Goal: Contribute content: Contribute content

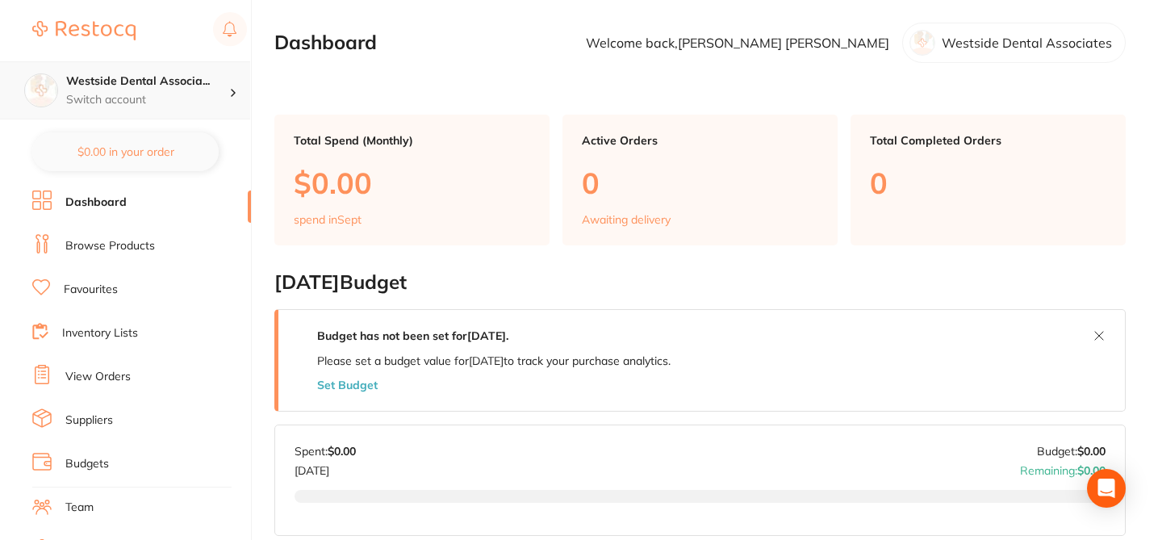
click at [150, 94] on p "Switch account" at bounding box center [147, 100] width 163 height 16
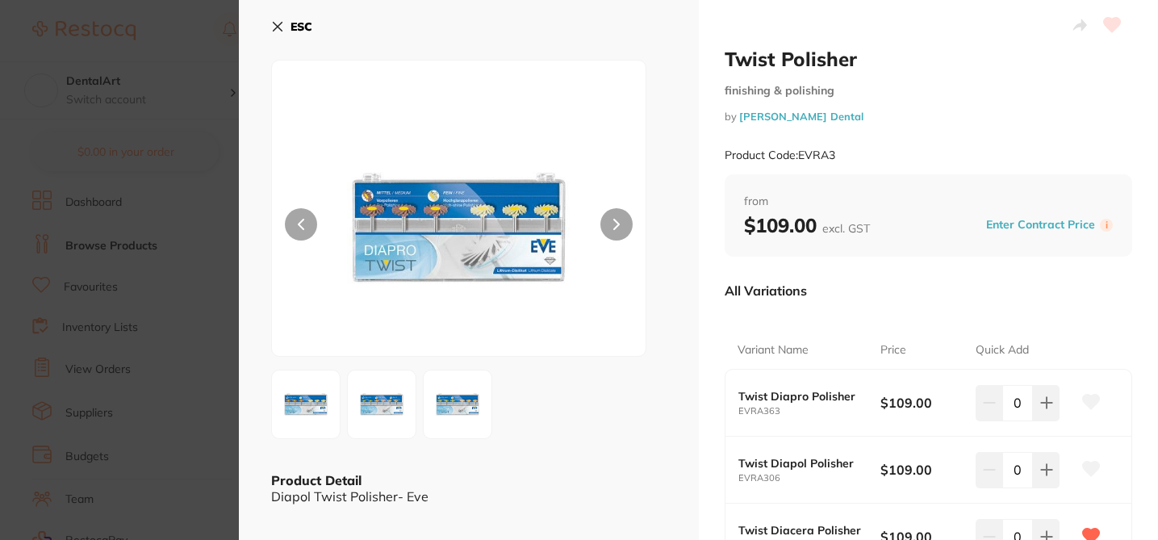
click at [224, 138] on section "Twist Polisher finishing & polishing by [PERSON_NAME] Dental Product Code: EVRA…" at bounding box center [579, 270] width 1158 height 540
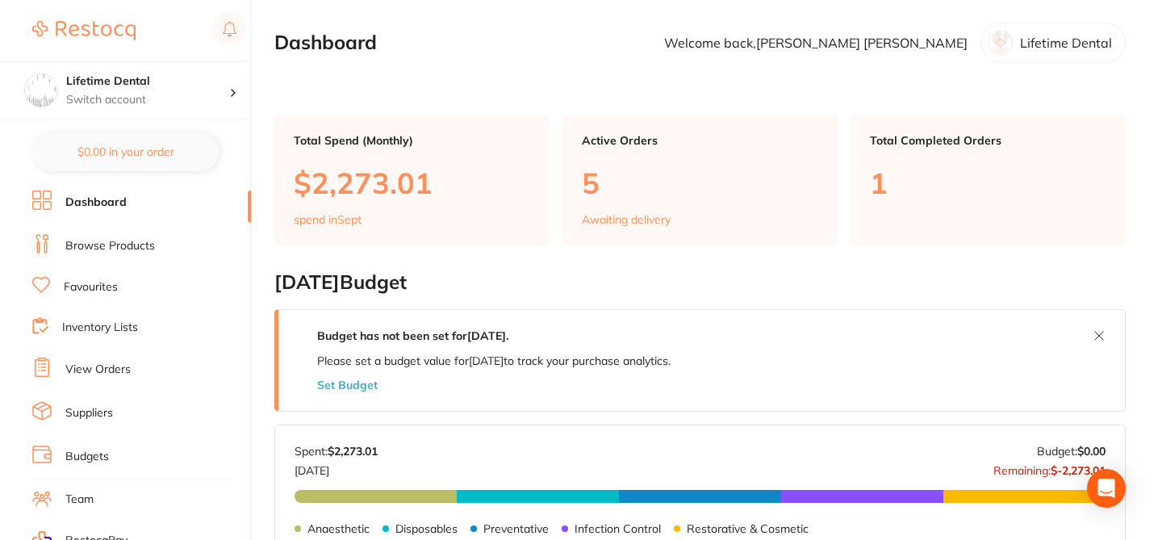
click at [110, 411] on link "Suppliers" at bounding box center [89, 413] width 48 height 16
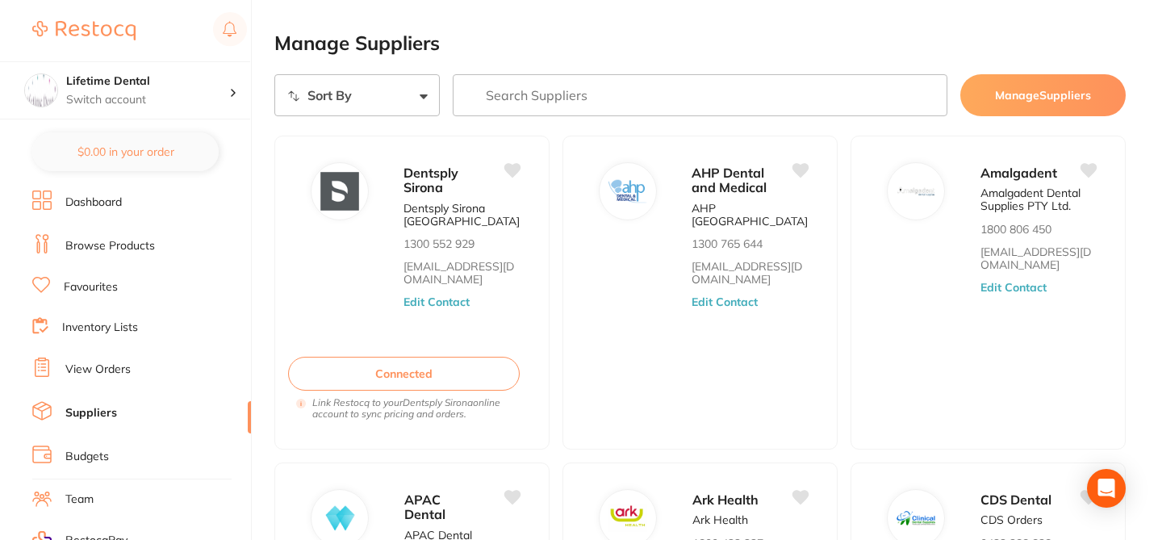
click at [531, 99] on input "search" at bounding box center [700, 95] width 495 height 42
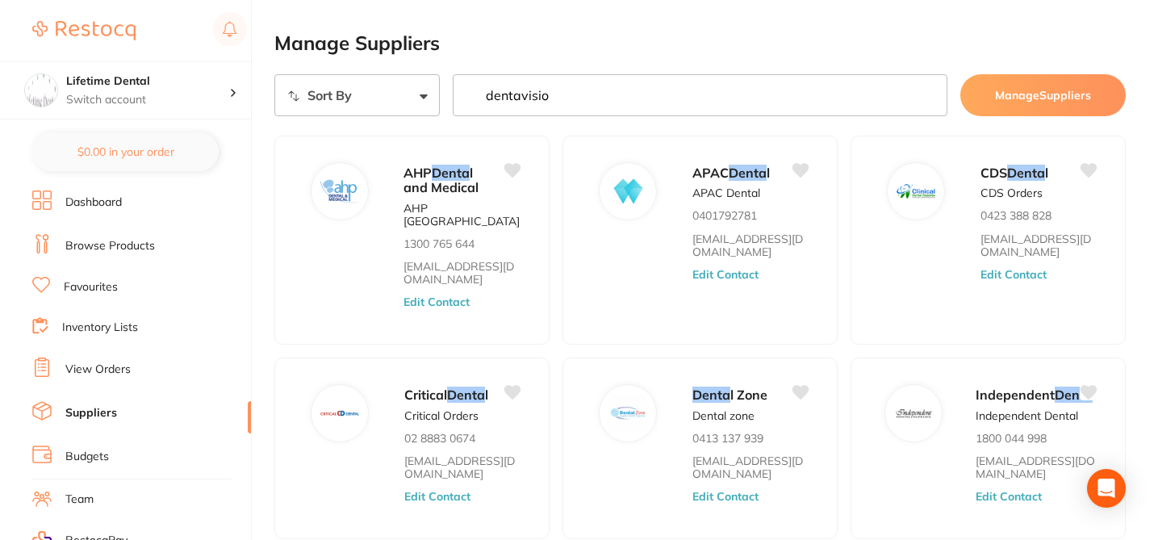
type input "dentavision"
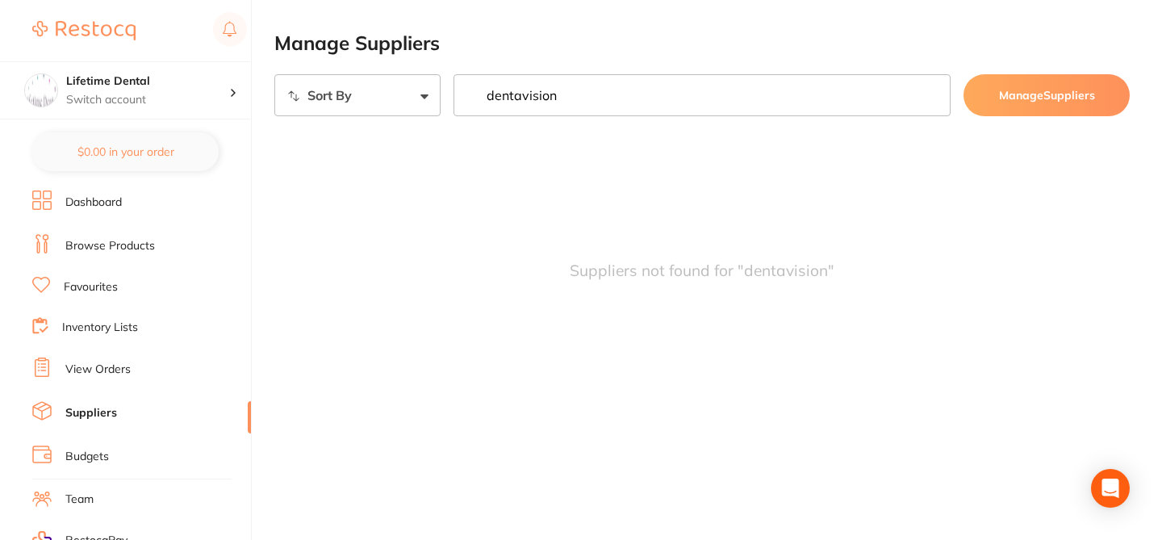
click at [121, 248] on link "Browse Products" at bounding box center [110, 246] width 90 height 16
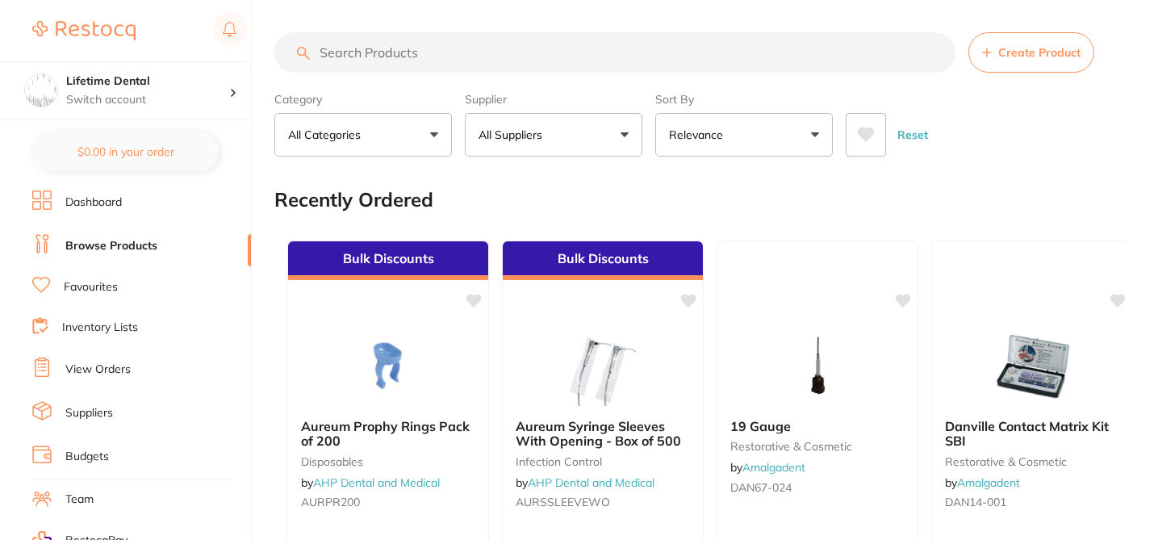
click at [1032, 57] on span "Create Product" at bounding box center [1039, 52] width 82 height 13
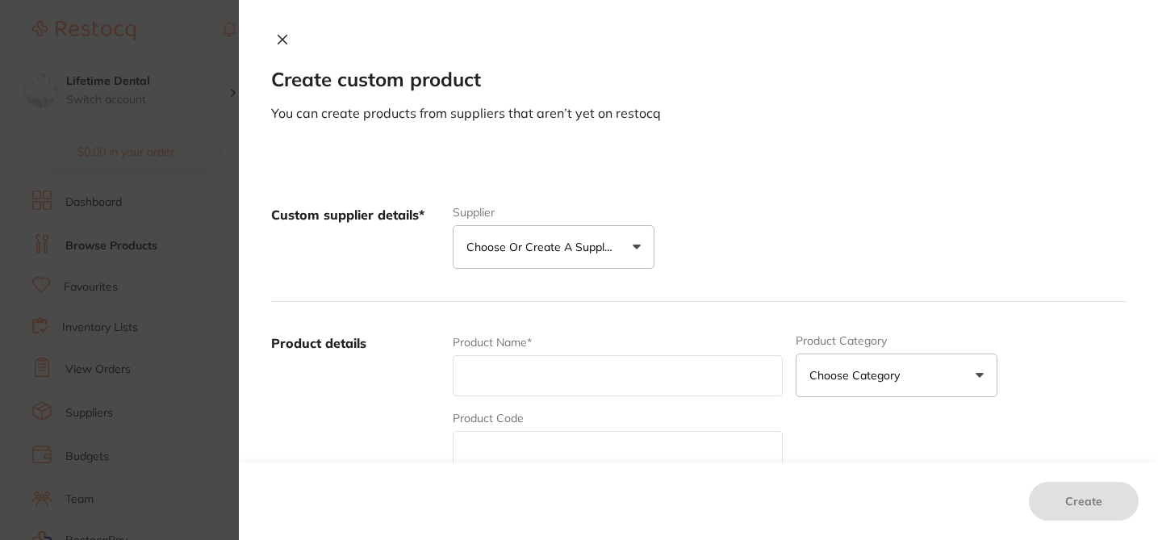
click at [550, 251] on p "Choose or create a supplier" at bounding box center [542, 247] width 153 height 16
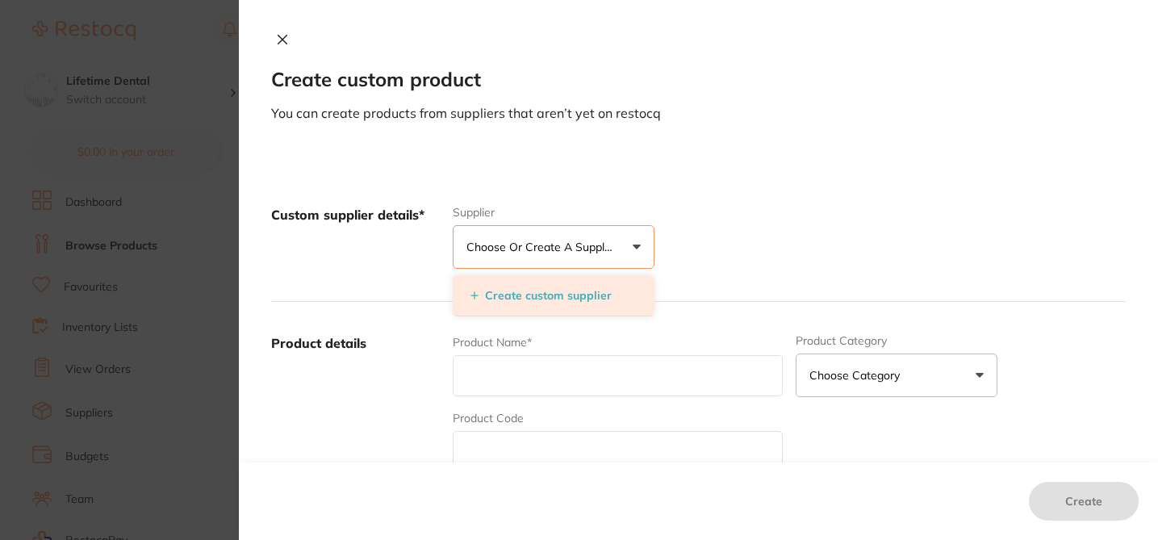
click at [545, 298] on button "Create custom supplier" at bounding box center [540, 295] width 151 height 15
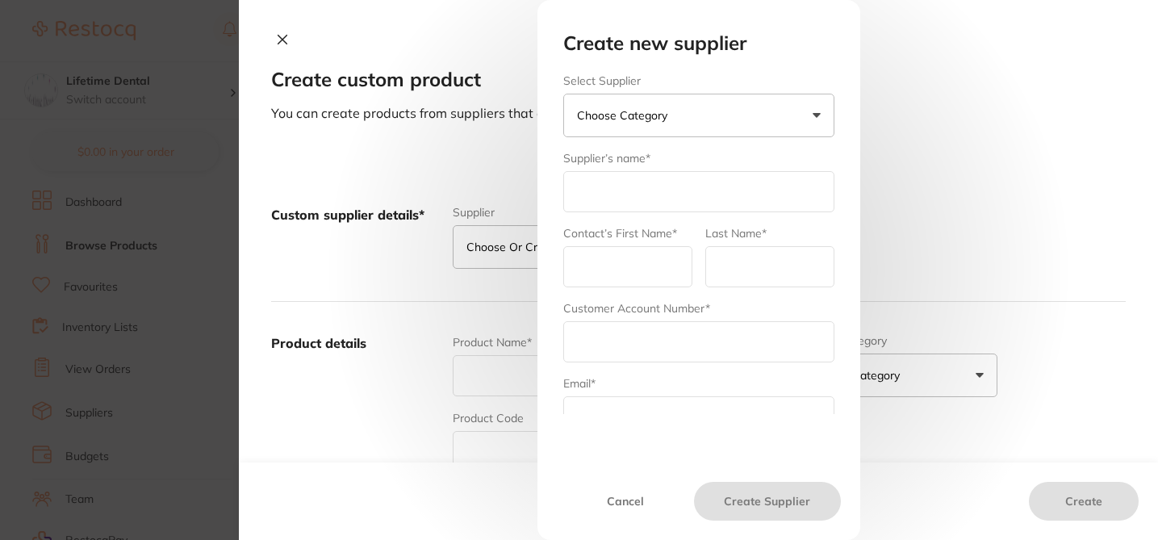
click at [615, 110] on p "Choose Category" at bounding box center [625, 115] width 97 height 16
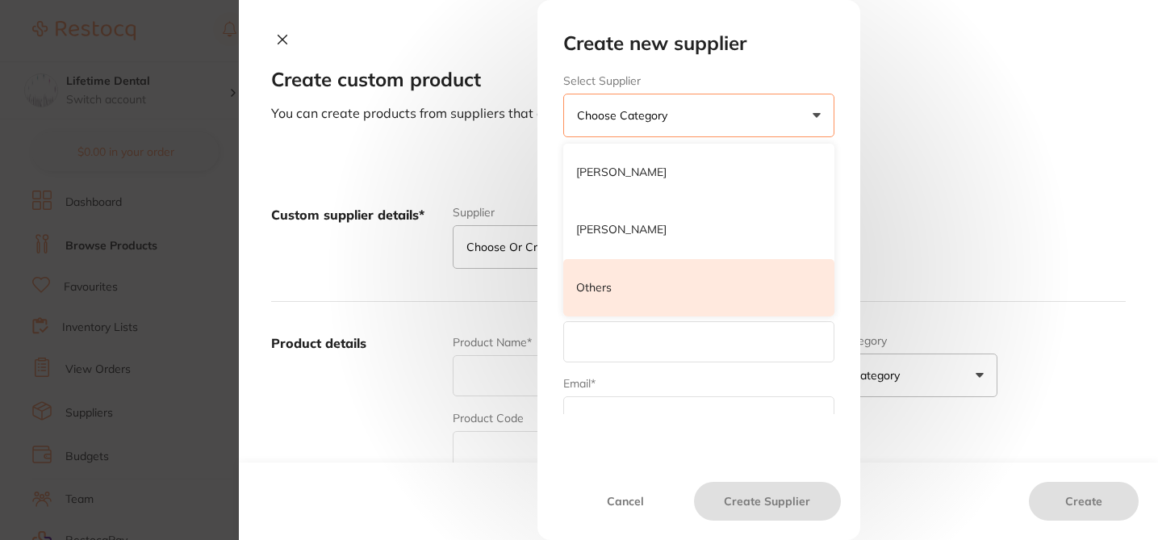
click at [611, 288] on li "Others" at bounding box center [698, 288] width 271 height 58
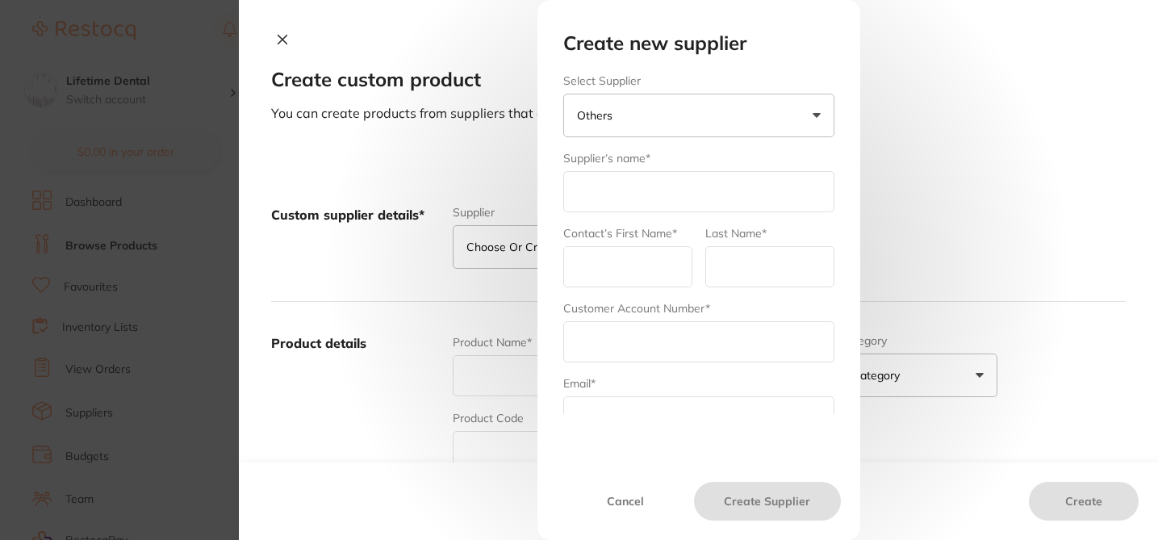
click at [600, 196] on input "text" at bounding box center [698, 191] width 271 height 41
type input "Dentavision PTY LTD"
click at [620, 275] on input "text" at bounding box center [627, 266] width 129 height 41
type input "LO"
click at [739, 273] on input "text" at bounding box center [769, 266] width 129 height 41
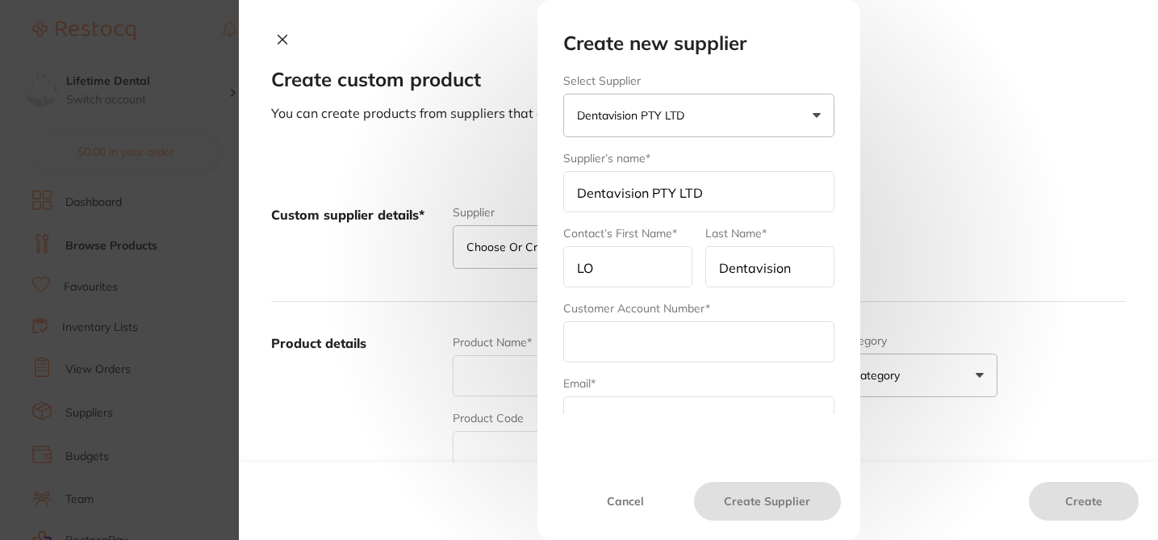
type input "Dentavision"
drag, startPoint x: 603, startPoint y: 264, endPoint x: 538, endPoint y: 262, distance: 65.4
click at [538, 262] on div "Create new supplier Select Supplier Dentavision PTY LTD Henry Schein Halas Adam…" at bounding box center [698, 270] width 323 height 540
type input "O"
type input "Dentavision"
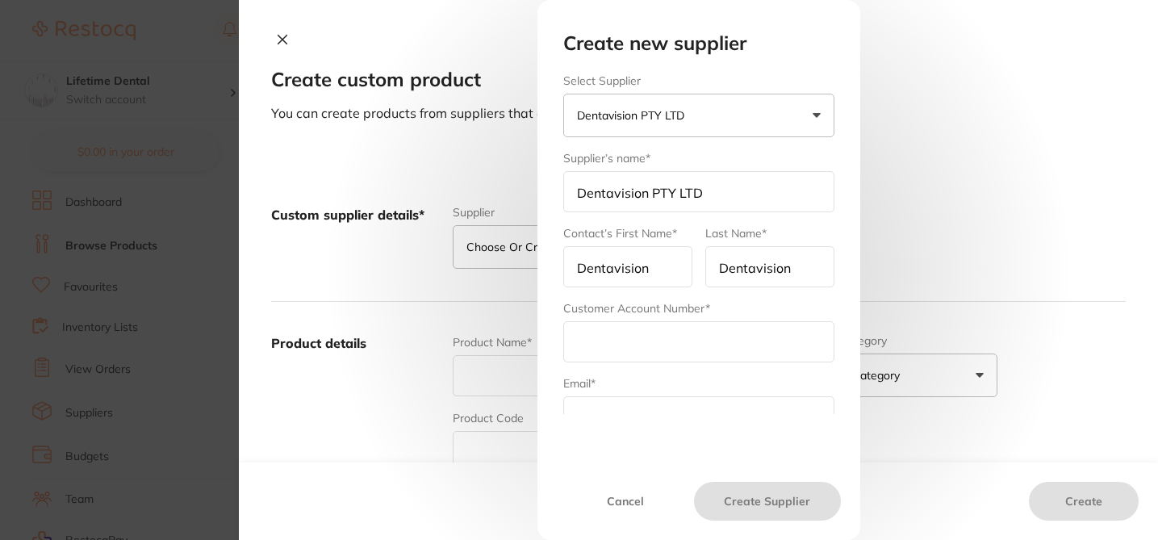
drag, startPoint x: 794, startPoint y: 268, endPoint x: 690, endPoint y: 268, distance: 104.1
click at [690, 268] on form "Select Supplier Dentavision PTY LTD Henry Schein Halas Adam Dental Others Suppl…" at bounding box center [698, 355] width 271 height 563
type input "Australia"
click at [895, 210] on div "Create new supplier Select Supplier Dentavision PTY LTD Henry Schein Halas Adam…" at bounding box center [698, 270] width 919 height 540
click at [600, 352] on input "text" at bounding box center [698, 341] width 271 height 41
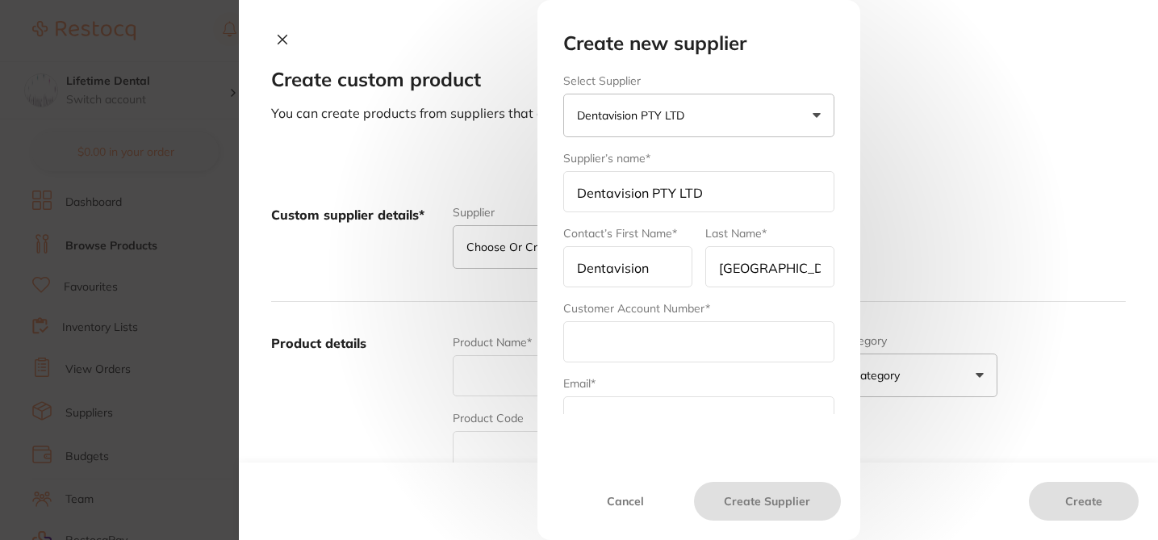
paste input "005453"
type input "005453"
click at [599, 399] on input "text" at bounding box center [698, 416] width 271 height 41
paste input "orders@dentavision.com.au"
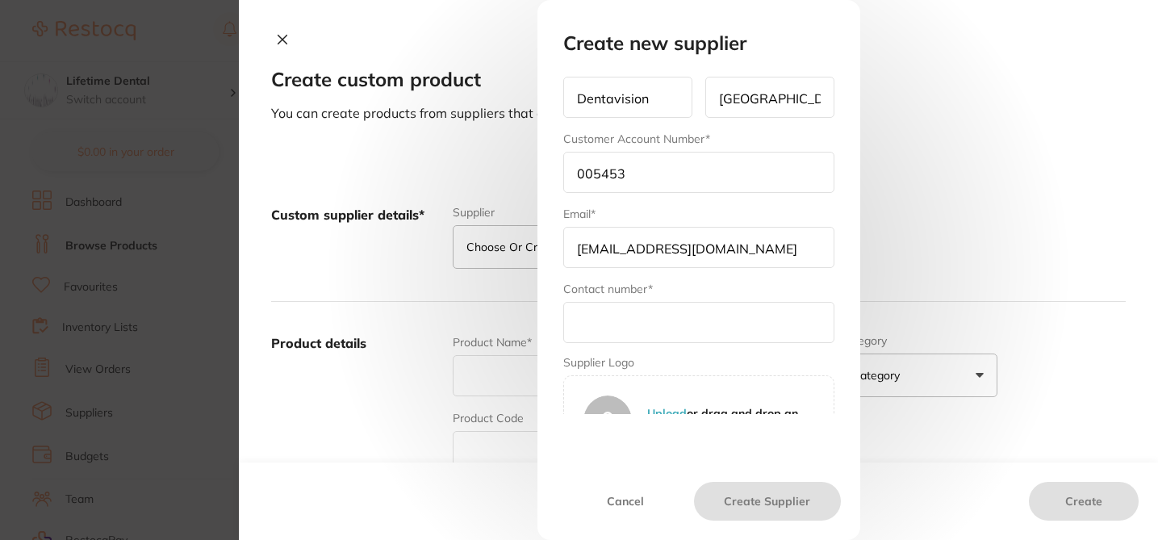
scroll to position [171, 0]
type input "orders@dentavision.com.au"
click at [621, 329] on input "text" at bounding box center [698, 320] width 271 height 41
paste input "1800 806 640"
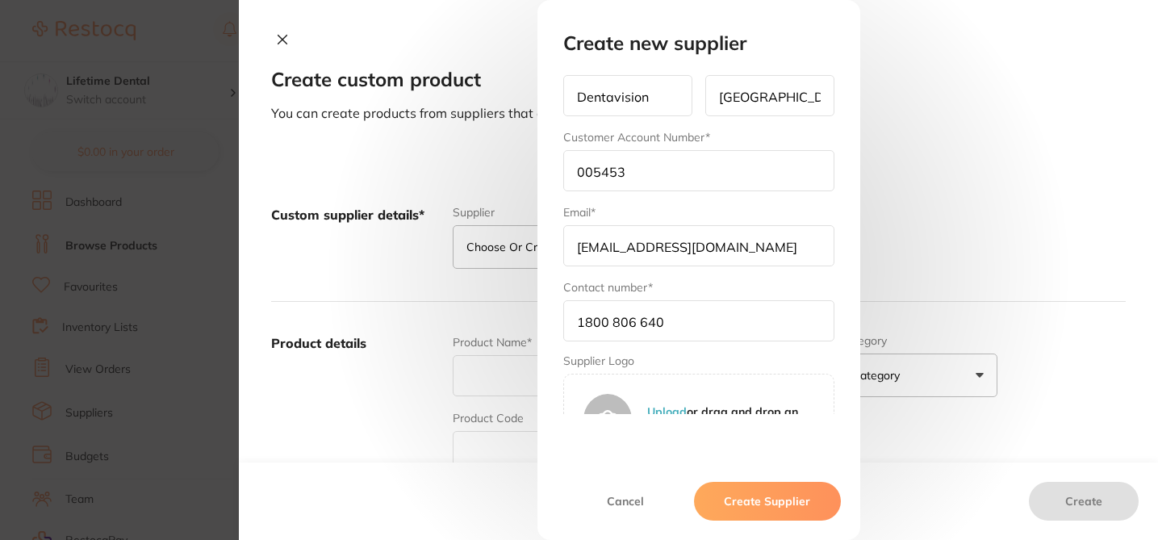
type input "1800 806 640"
click at [762, 519] on button "Create Supplier" at bounding box center [767, 501] width 146 height 39
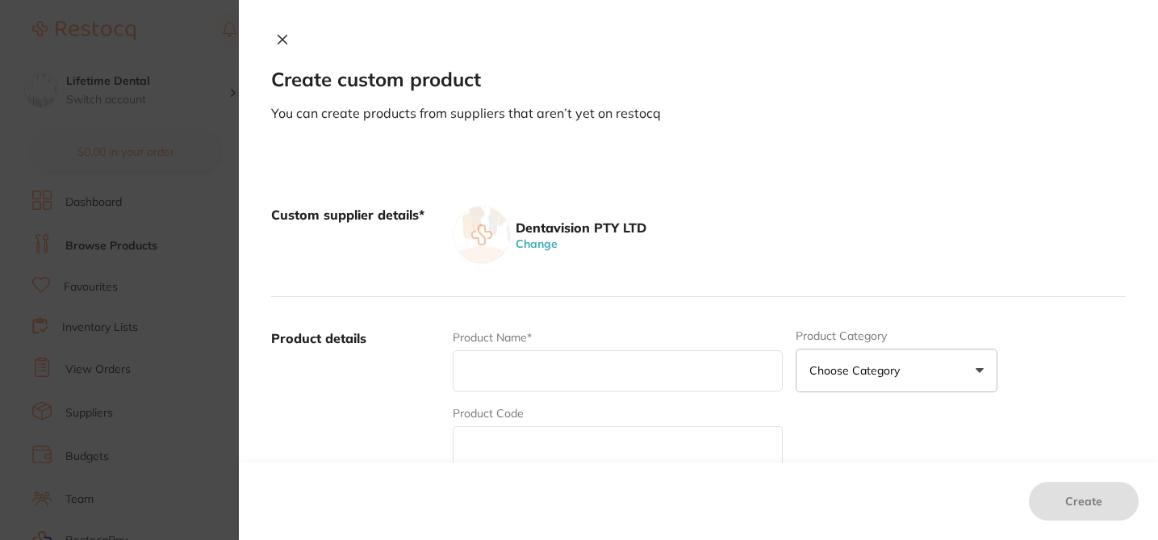
click at [714, 126] on div "Create custom product You can create products from suppliers that aren’t yet on…" at bounding box center [698, 270] width 919 height 540
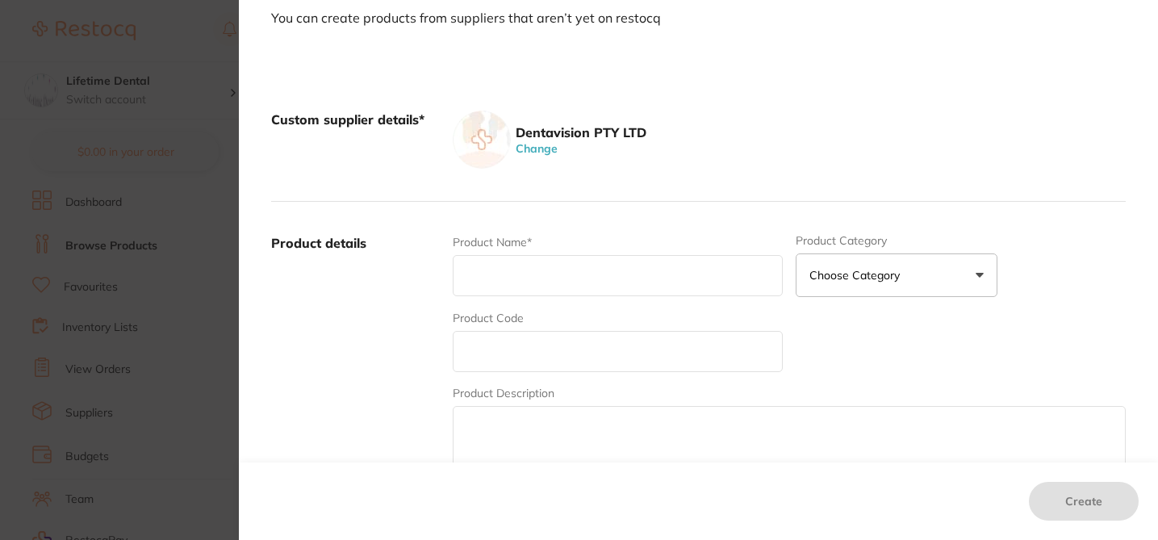
scroll to position [97, 0]
click at [516, 268] on input "text" at bounding box center [618, 273] width 330 height 41
click at [488, 358] on input "text" at bounding box center [618, 349] width 330 height 41
paste input "DVK3106"
type input "DVK3106"
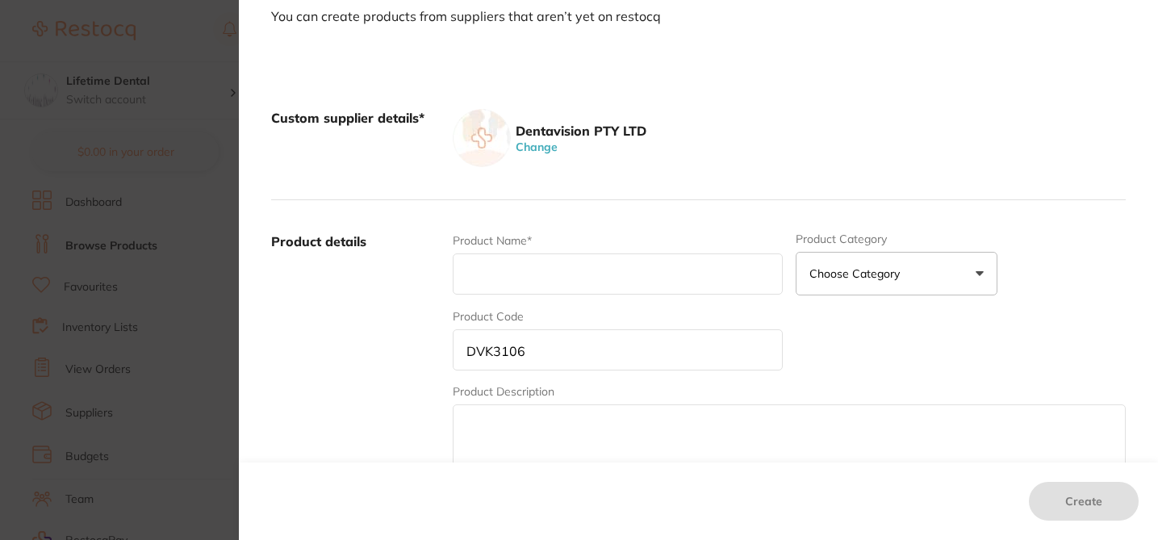
click at [467, 273] on input "text" at bounding box center [618, 273] width 330 height 41
paste input "MICRO MEGA 29MM #06 K-FILES"
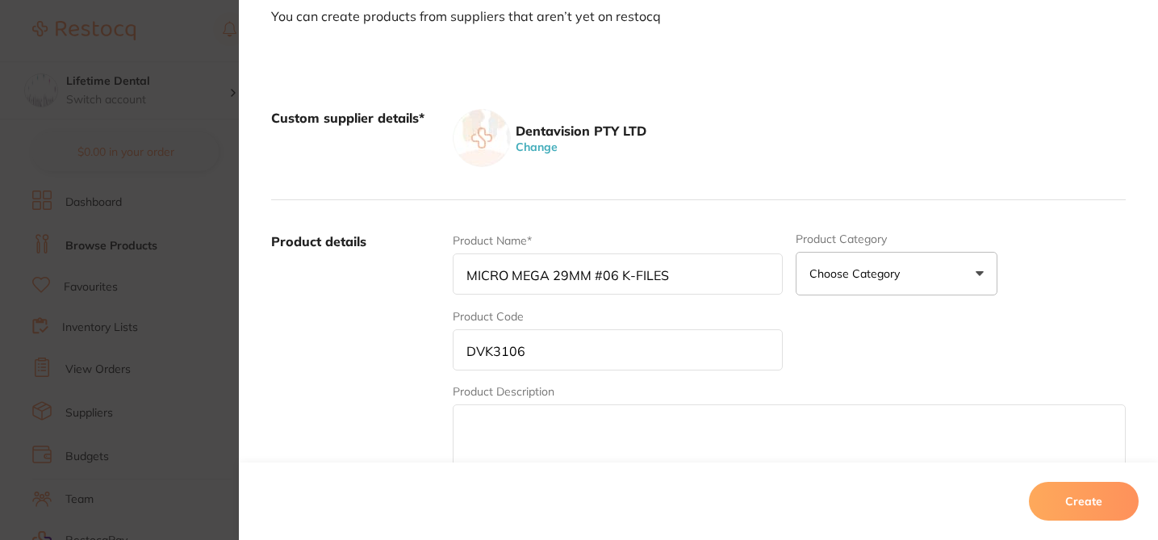
type input "MICRO MEGA 29MM #06 K-FILES"
click at [983, 194] on div "Custom supplier details* Dentavision PTY LTD Change" at bounding box center [698, 138] width 854 height 123
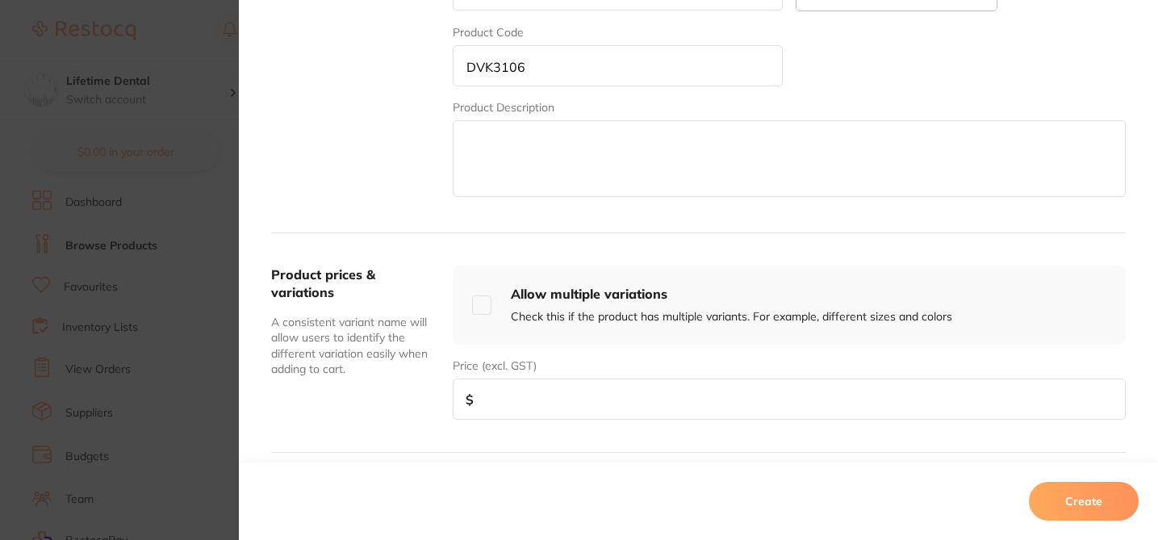
scroll to position [452, 0]
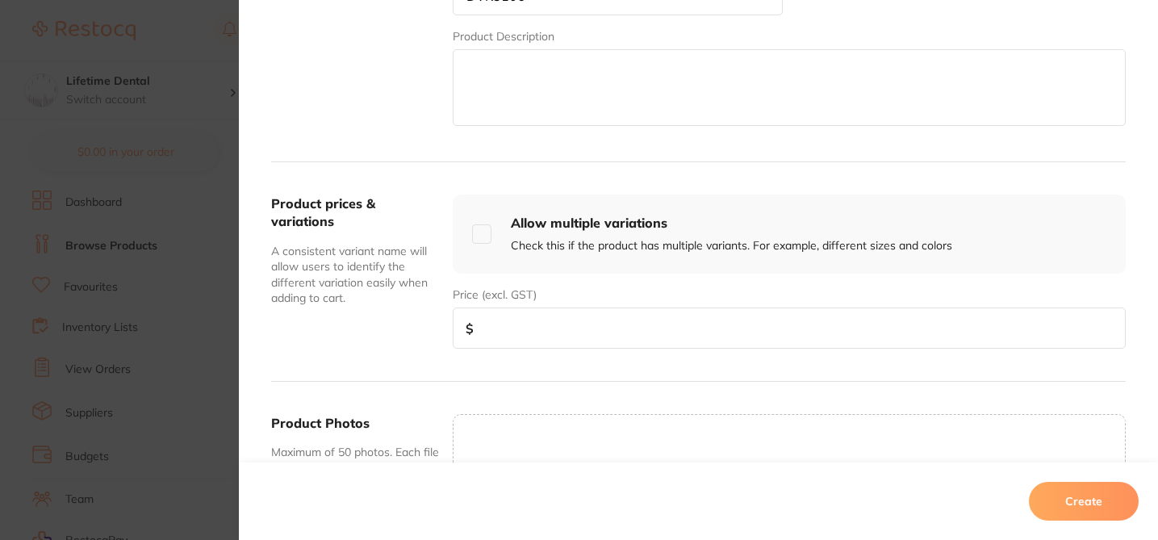
click at [578, 326] on input "number" at bounding box center [789, 327] width 673 height 41
paste input "8.27"
type input "8.27"
click at [1076, 507] on button "Create" at bounding box center [1084, 501] width 110 height 39
